Goal: Information Seeking & Learning: Learn about a topic

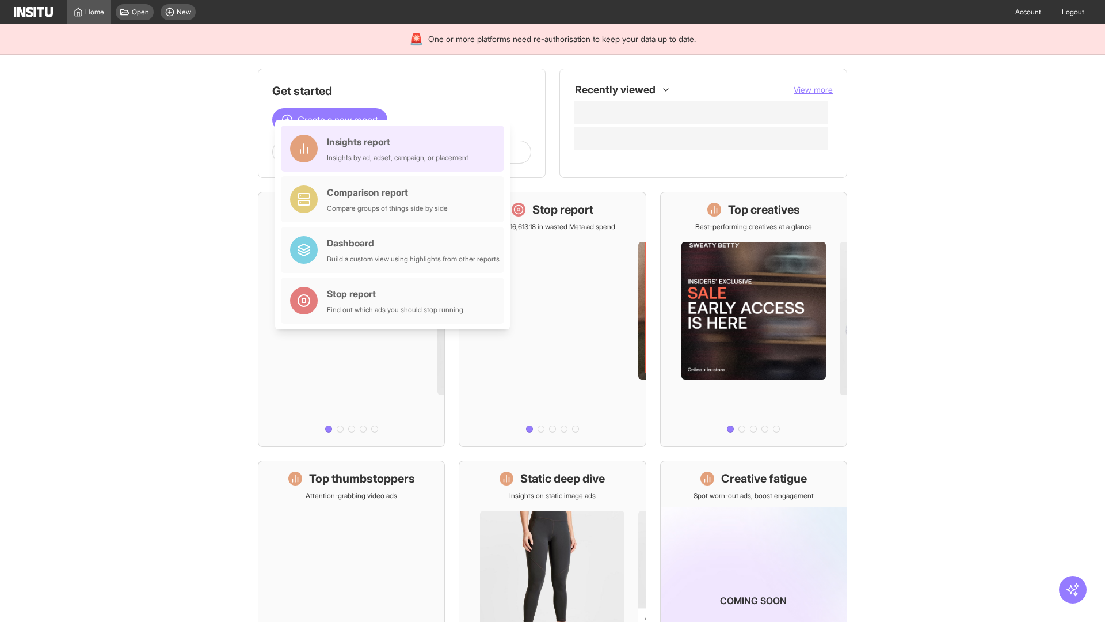
click at [395, 148] on div "Insights report Insights by ad, adset, campaign, or placement" at bounding box center [398, 149] width 142 height 28
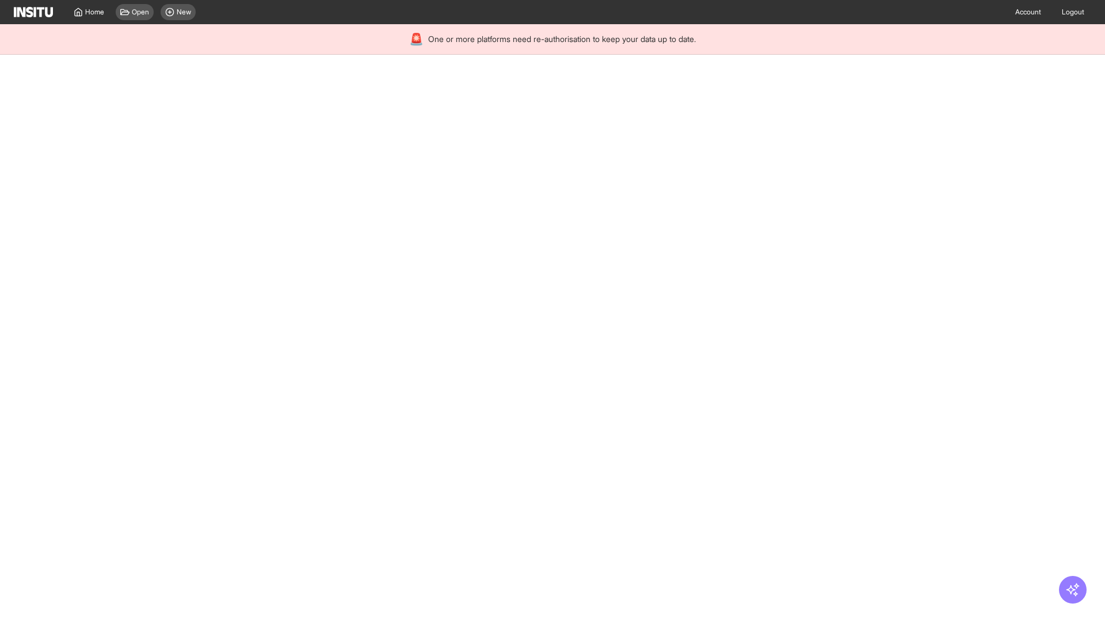
select select "**"
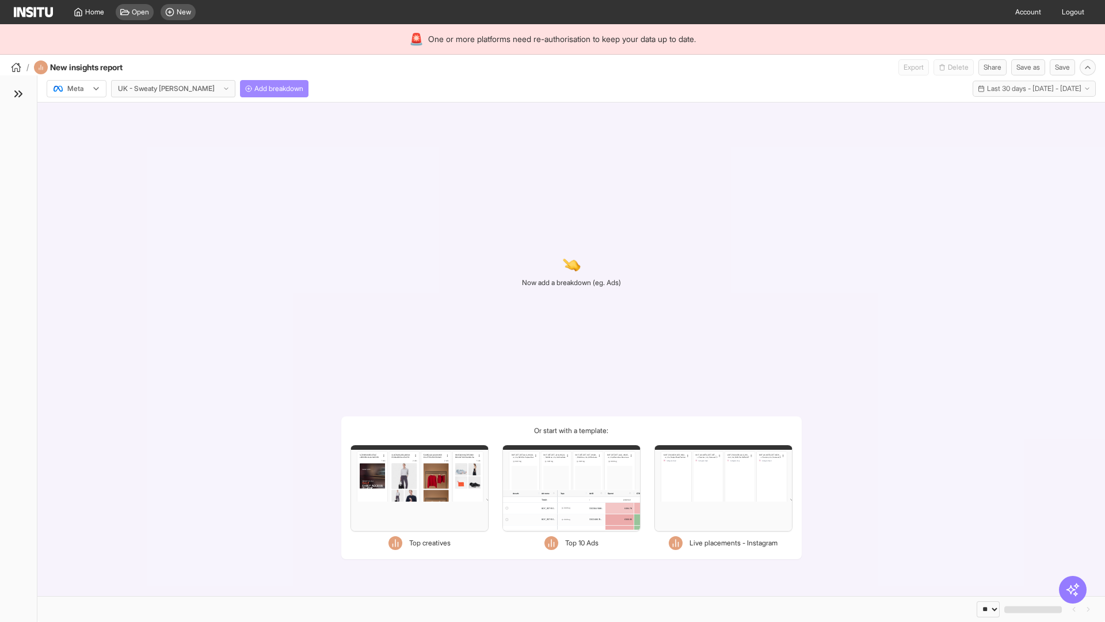
click at [254, 89] on span "Add breakdown" at bounding box center [278, 88] width 49 height 9
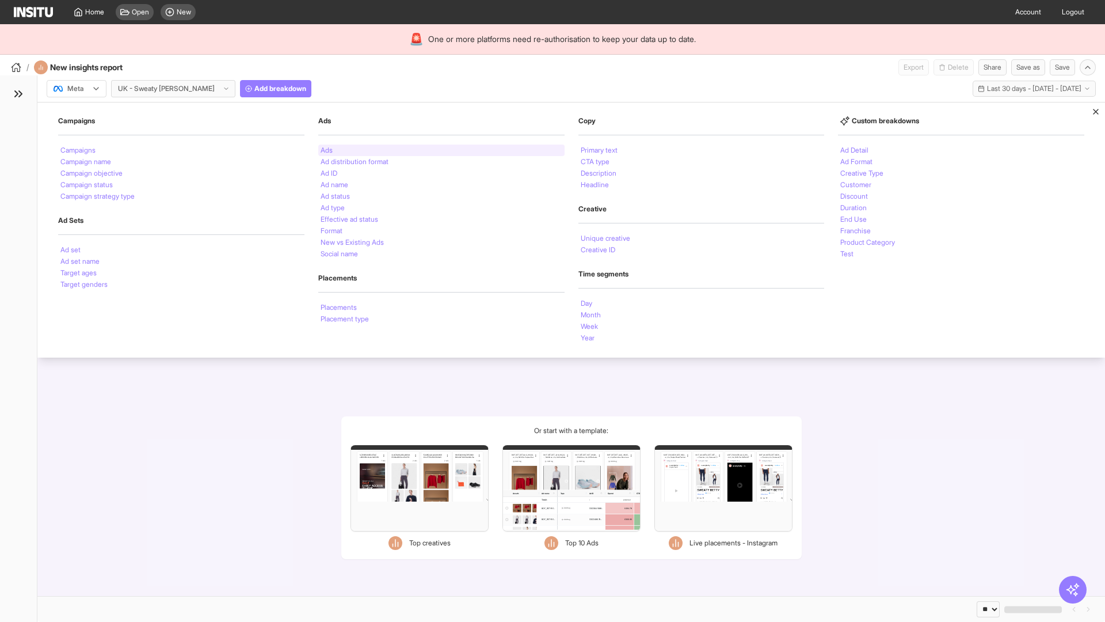
click at [326, 150] on li "Ads" at bounding box center [327, 150] width 12 height 7
